Goal: Task Accomplishment & Management: Manage account settings

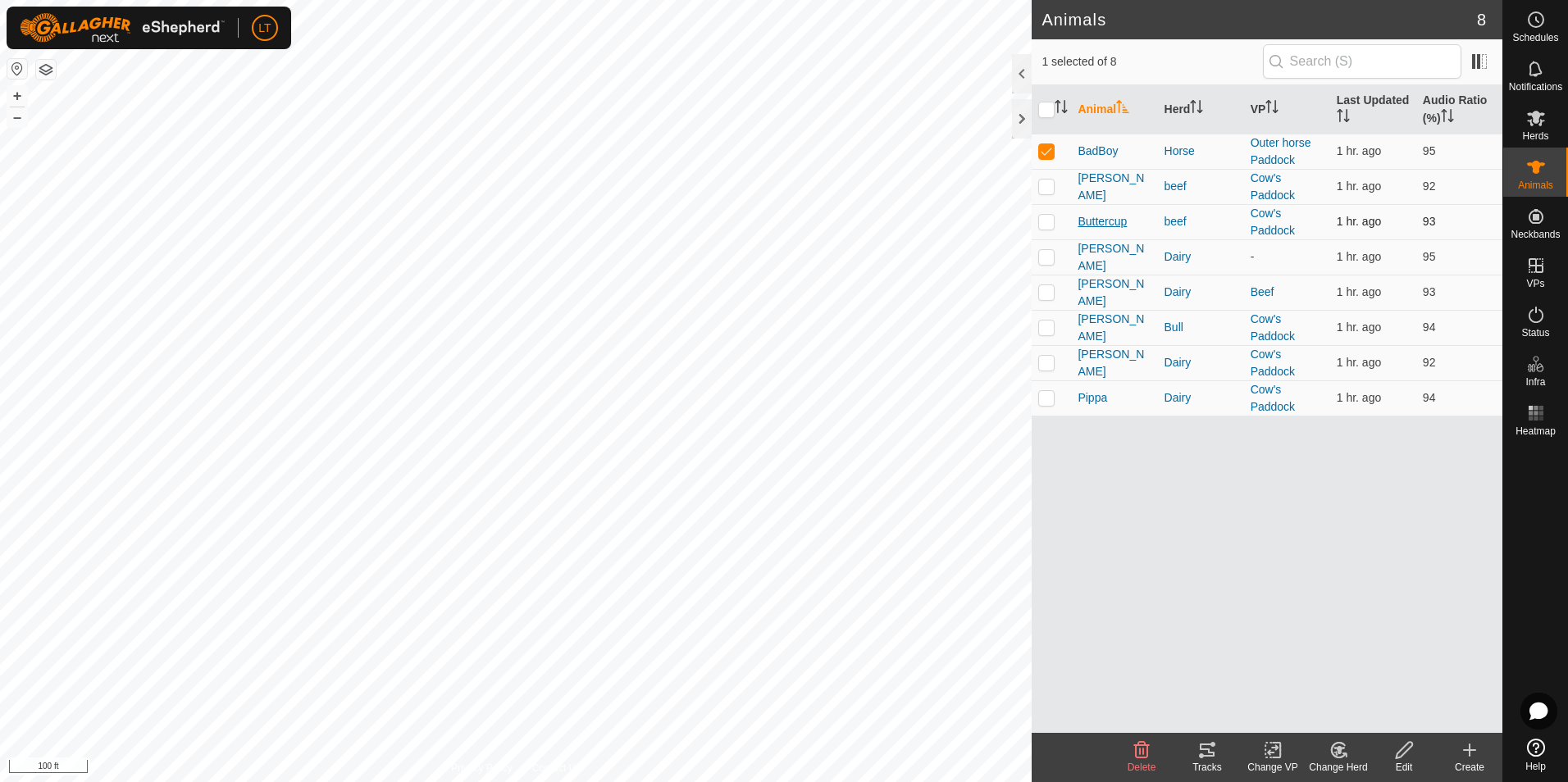
click at [1100, 222] on span "Buttercup" at bounding box center [1102, 222] width 49 height 17
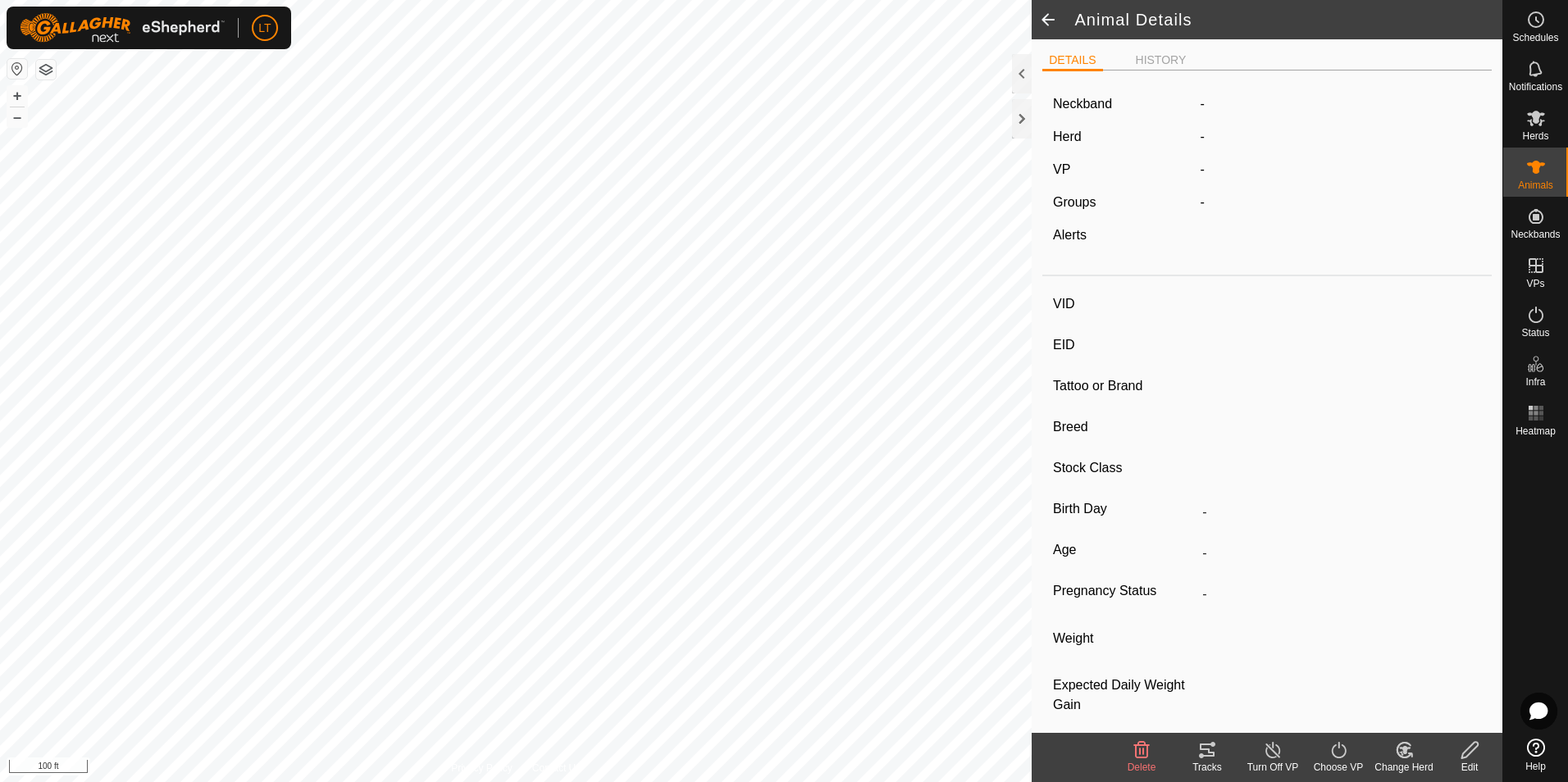
type input "Buttercup"
type input "-"
type input "Herford"
type input "-"
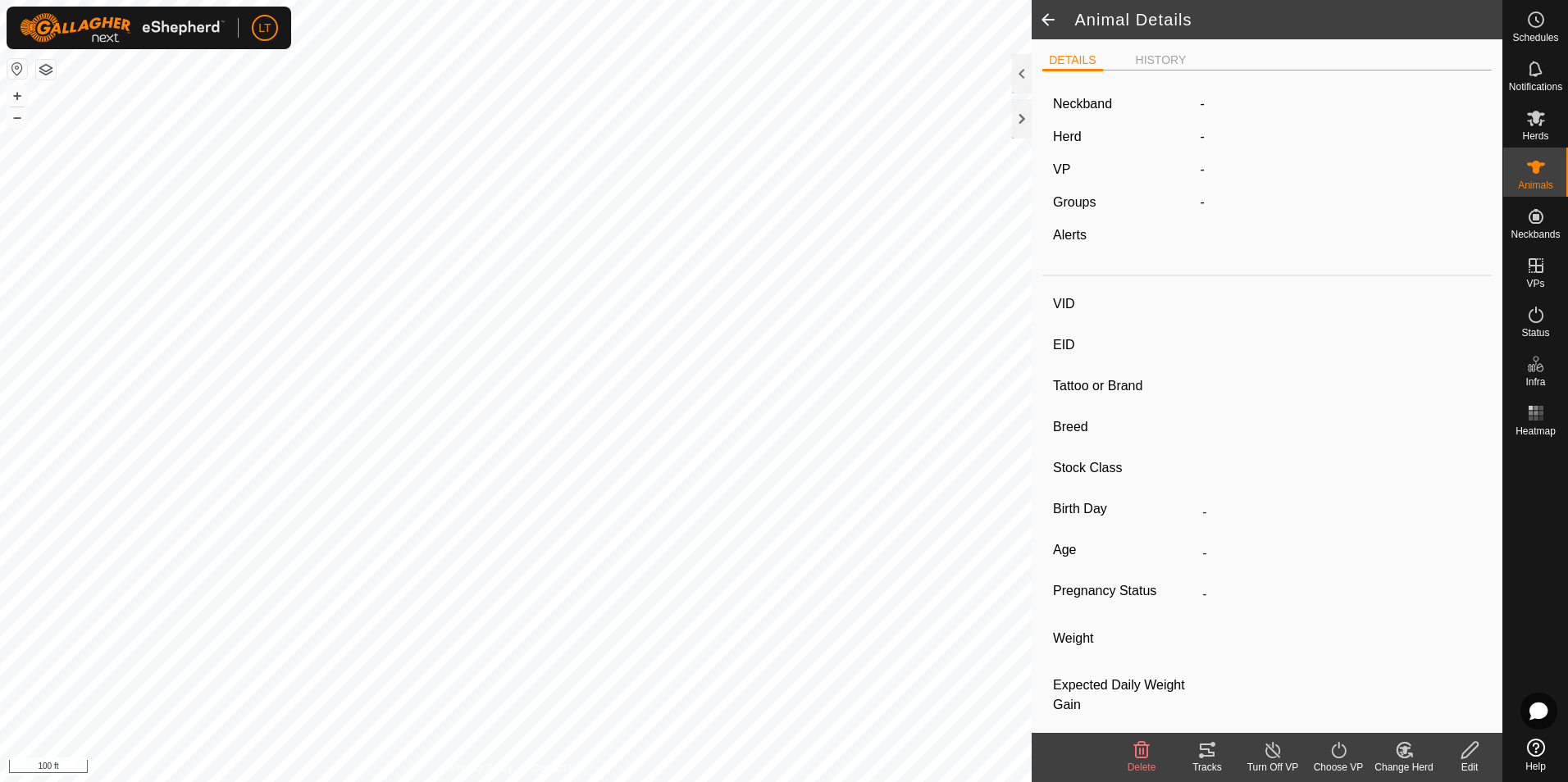
type input "Empty"
type input "0 kg"
type input "-"
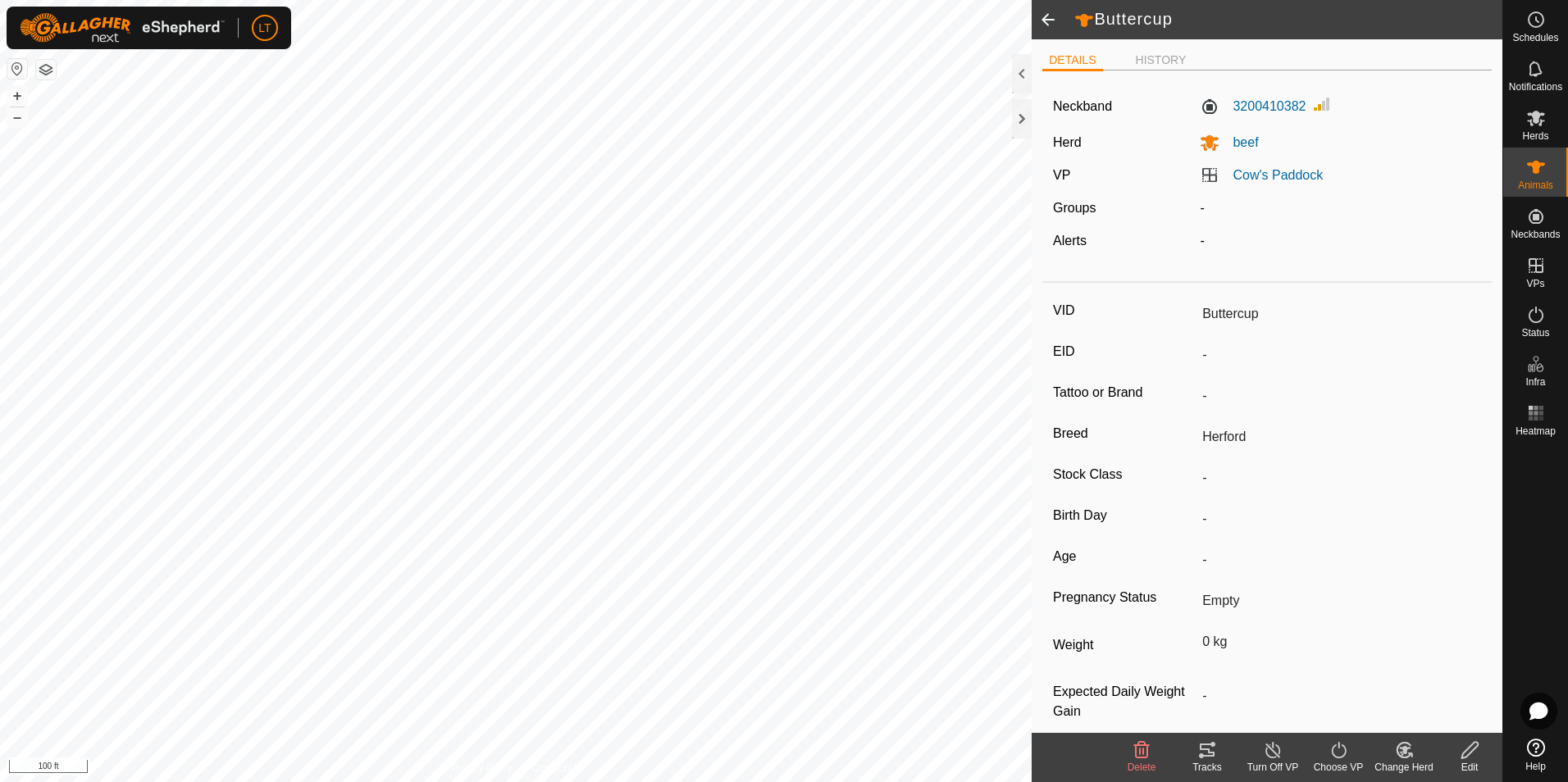
click at [1268, 748] on line at bounding box center [1273, 751] width 13 height 13
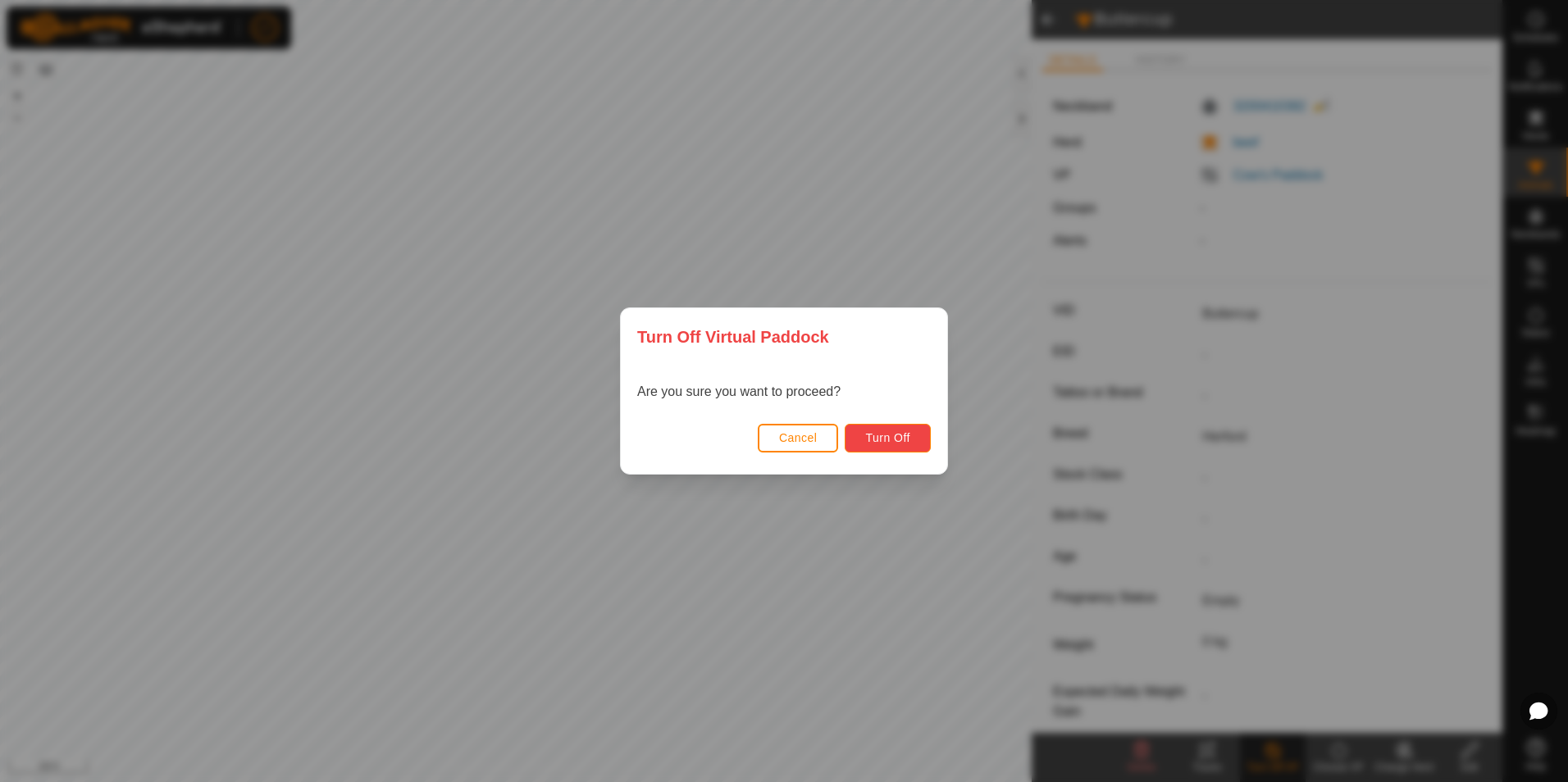
click at [859, 431] on button "Turn Off" at bounding box center [888, 438] width 86 height 29
